Goal: Task Accomplishment & Management: Manage account settings

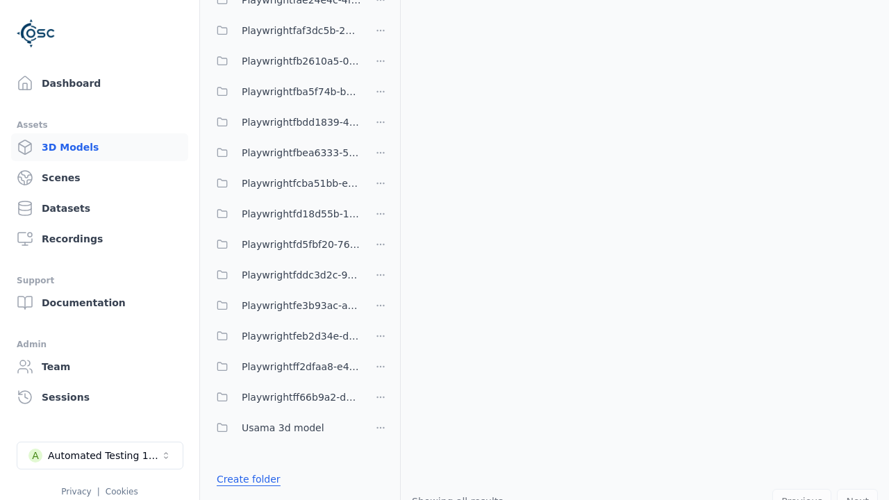
click at [245, 479] on link "Create folder" at bounding box center [249, 479] width 64 height 14
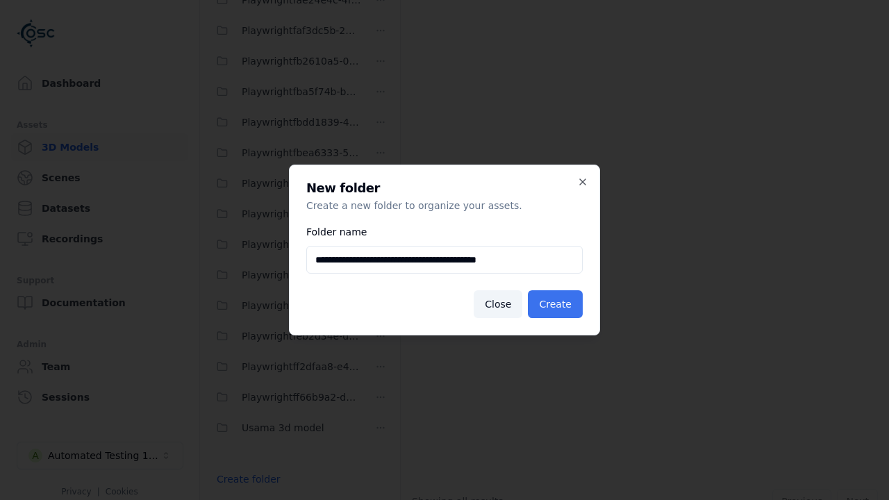
type input "**********"
click at [557, 304] on button "Create" at bounding box center [555, 304] width 55 height 28
